Goal: Task Accomplishment & Management: Complete application form

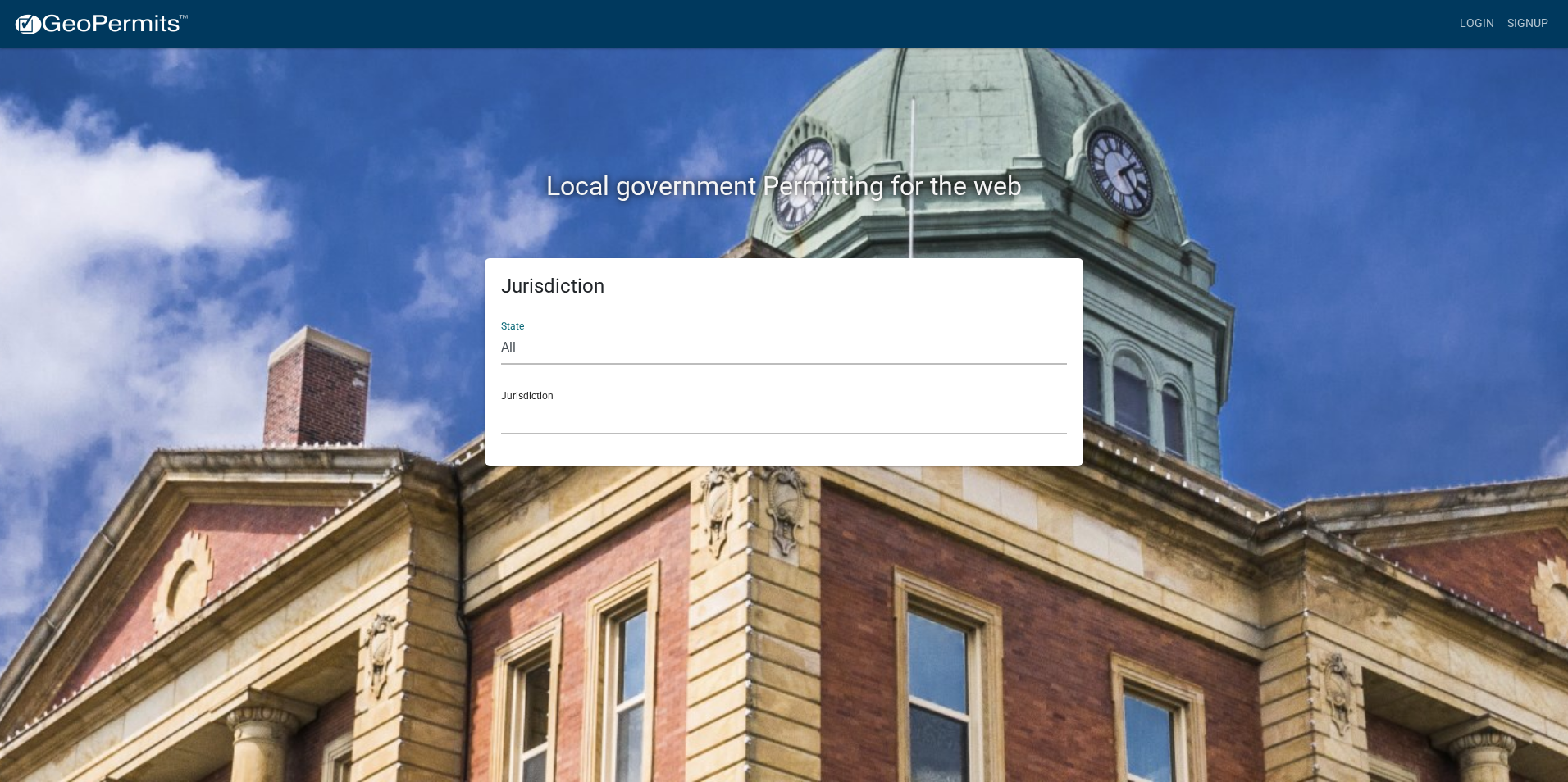
click at [546, 347] on select "All Colorado Georgia Indiana Iowa Kansas Minnesota Ohio South Carolina Wisconsin" at bounding box center [784, 347] width 566 height 34
select select "[US_STATE]"
click at [501, 331] on select "All Colorado Georgia Indiana Iowa Kansas Minnesota Ohio South Carolina Wisconsin" at bounding box center [784, 347] width 566 height 34
click at [575, 417] on select "Becker County, Minnesota Benton County, Minnesota Carlton County, Minnesota Cit…" at bounding box center [784, 417] width 566 height 34
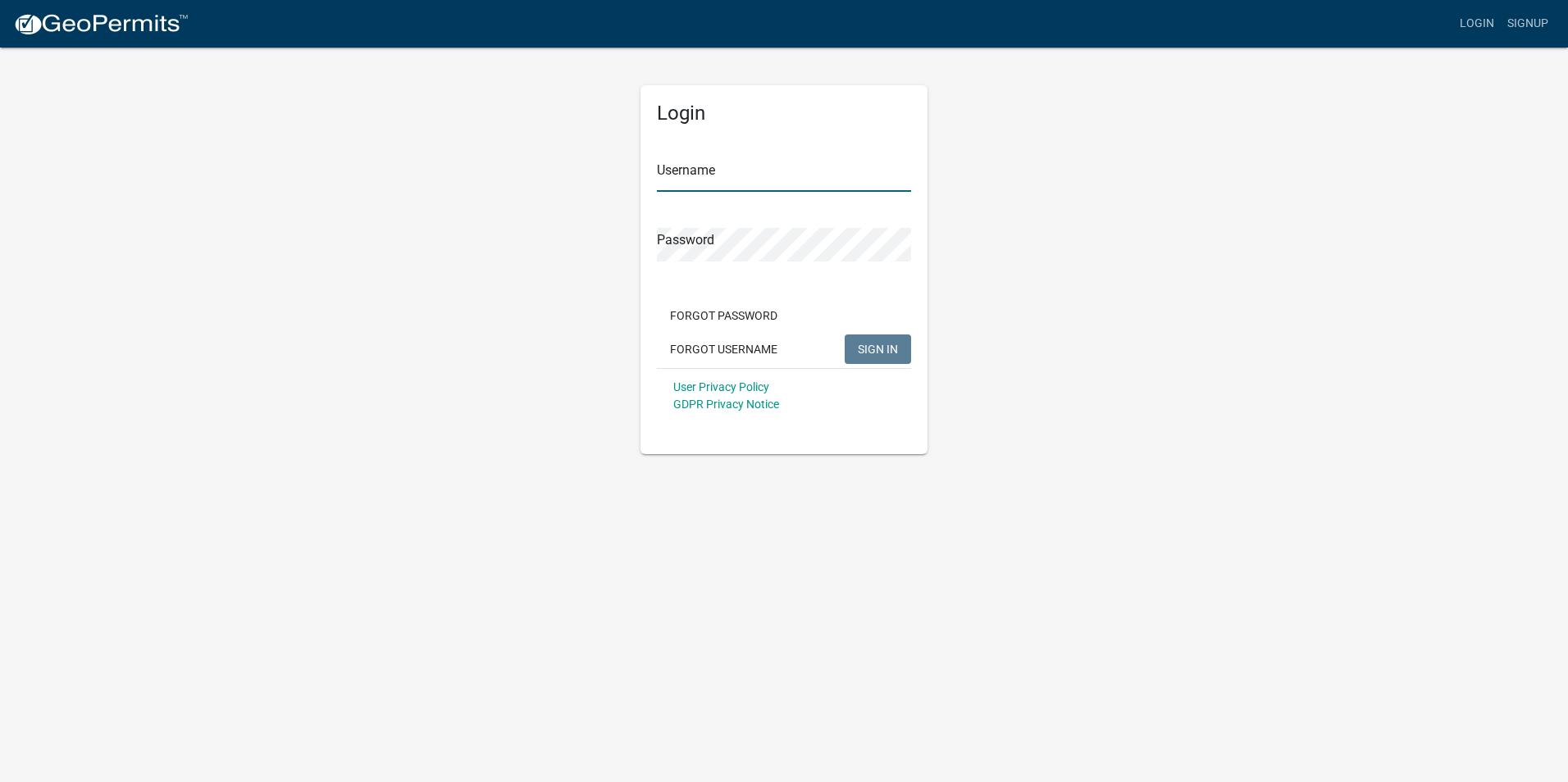
click at [705, 176] on input "Username" at bounding box center [784, 174] width 254 height 34
type input "wwtf@cityofluverne.org"
click at [845, 335] on button "SIGN IN" at bounding box center [877, 349] width 66 height 30
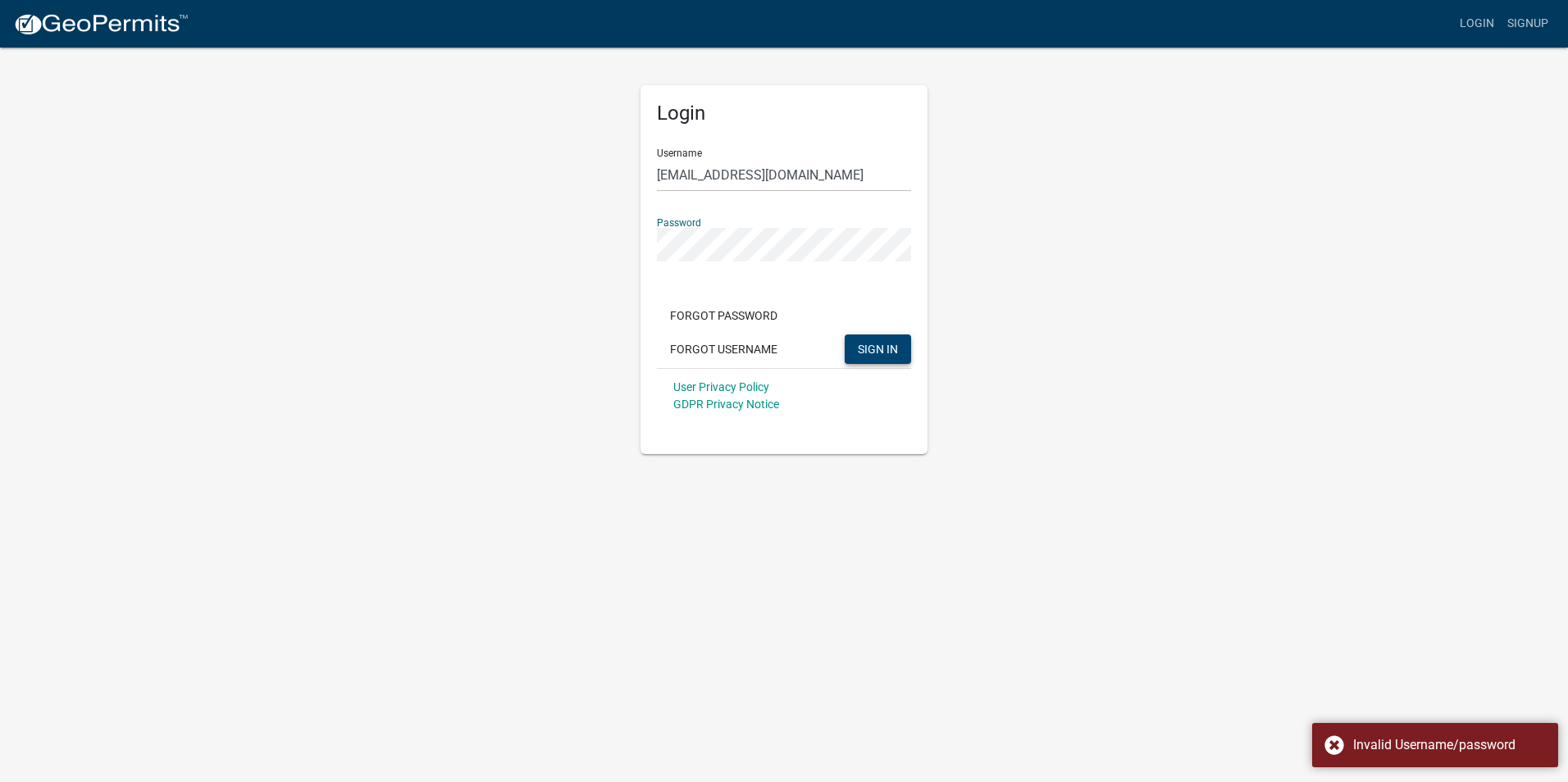
click at [891, 352] on span "SIGN IN" at bounding box center [877, 348] width 40 height 13
click at [869, 340] on button "SIGN IN" at bounding box center [877, 349] width 66 height 30
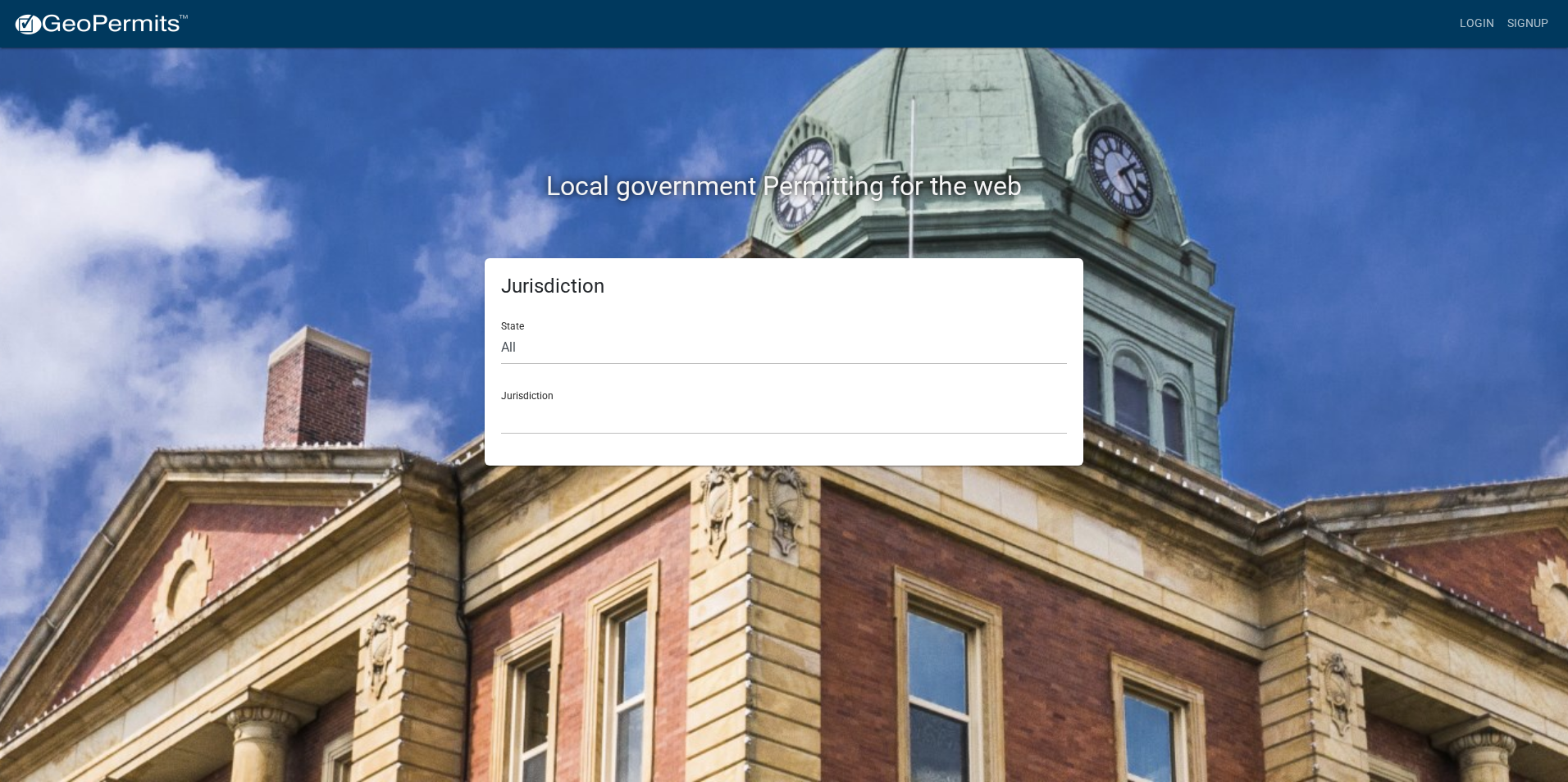
click at [1526, 93] on div "Local government Permitting for the web Jurisdiction State All [US_STATE] [US_S…" at bounding box center [784, 391] width 1568 height 782
